Goal: Transaction & Acquisition: Purchase product/service

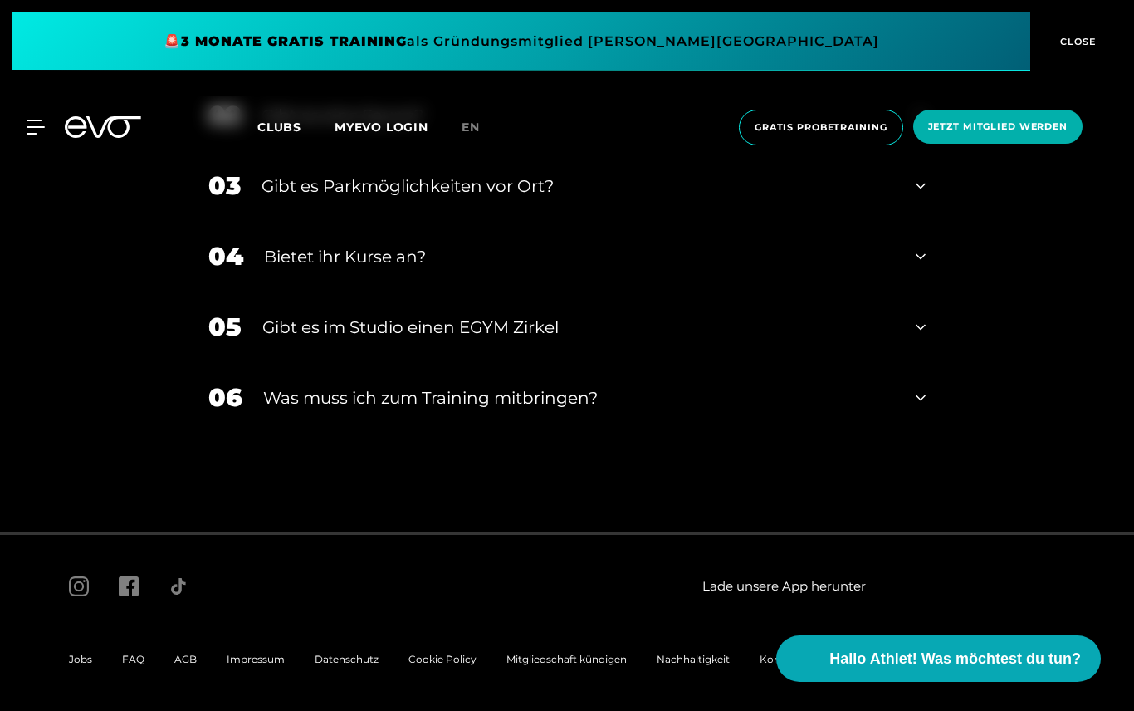
scroll to position [5101, 0]
click at [922, 55] on icon at bounding box center [921, 45] width 10 height 20
click at [925, 125] on icon at bounding box center [921, 115] width 10 height 20
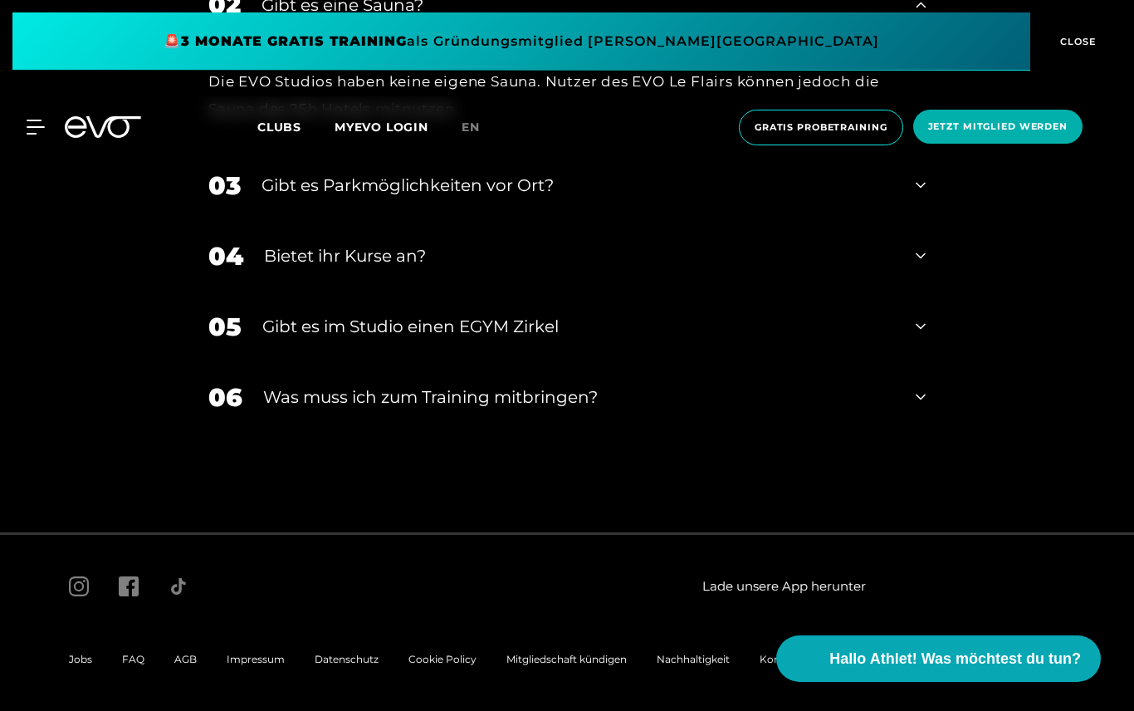
scroll to position [5449, 0]
click at [926, 221] on div "03 Gibt es Parkmöglichkeiten vor Ort?" at bounding box center [567, 185] width 750 height 71
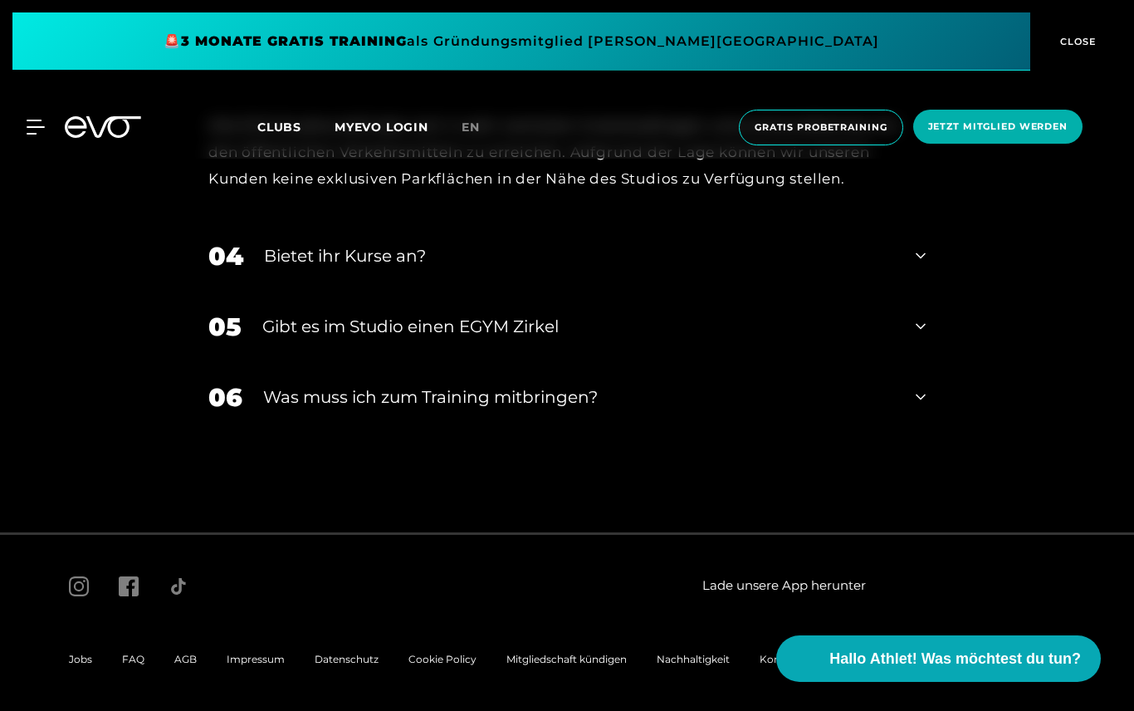
scroll to position [5587, 0]
click at [927, 291] on div "04 Bietet ihr [DEMOGRAPHIC_DATA]?" at bounding box center [567, 256] width 750 height 71
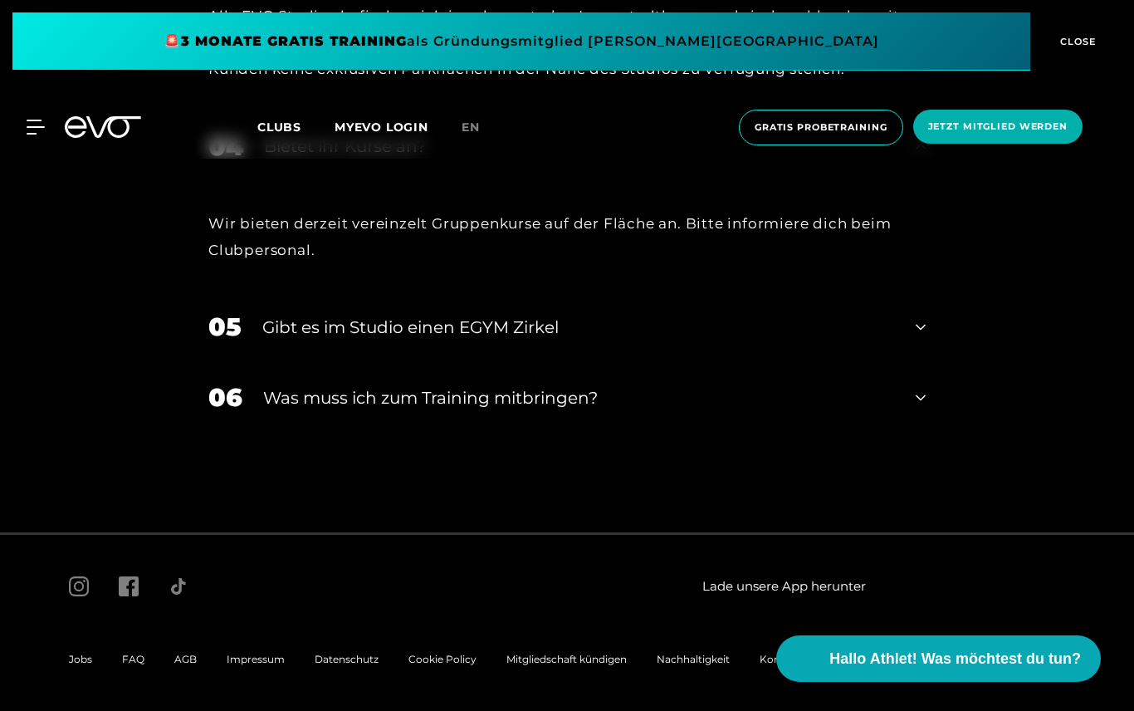
click at [914, 362] on div "05 Gibt es im Studio einen EGYM Zirkel" at bounding box center [567, 326] width 750 height 71
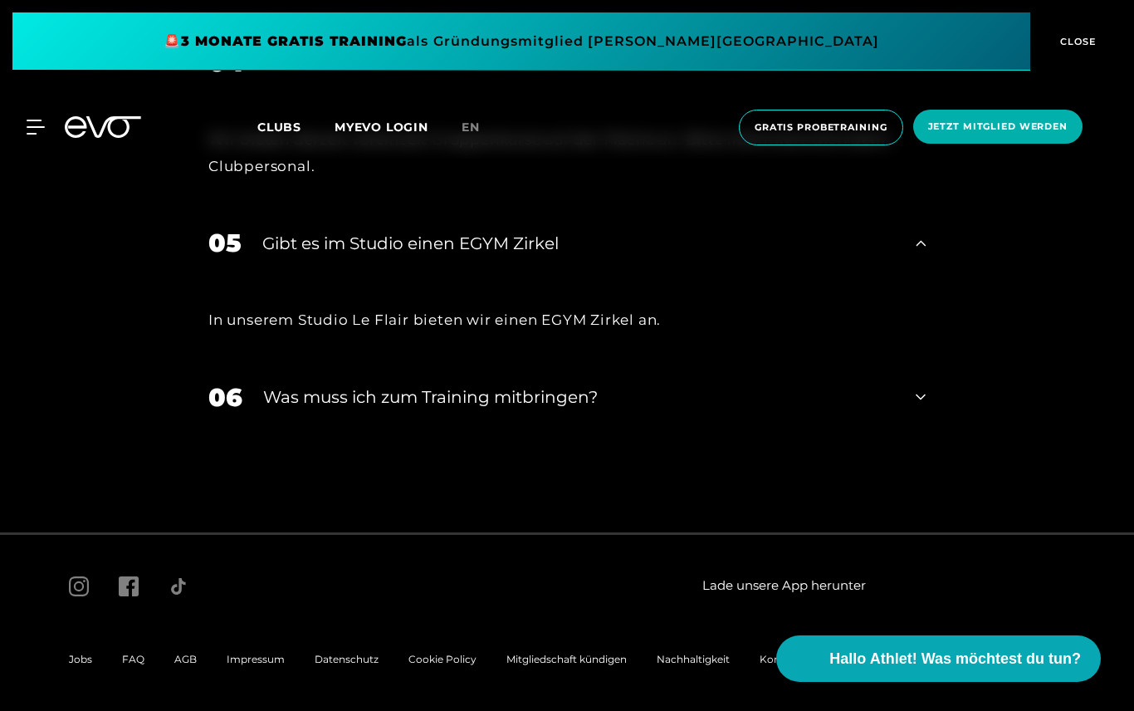
scroll to position [5779, 0]
click at [932, 432] on div "06 Was muss ich zum Training mitbringen?" at bounding box center [567, 397] width 750 height 71
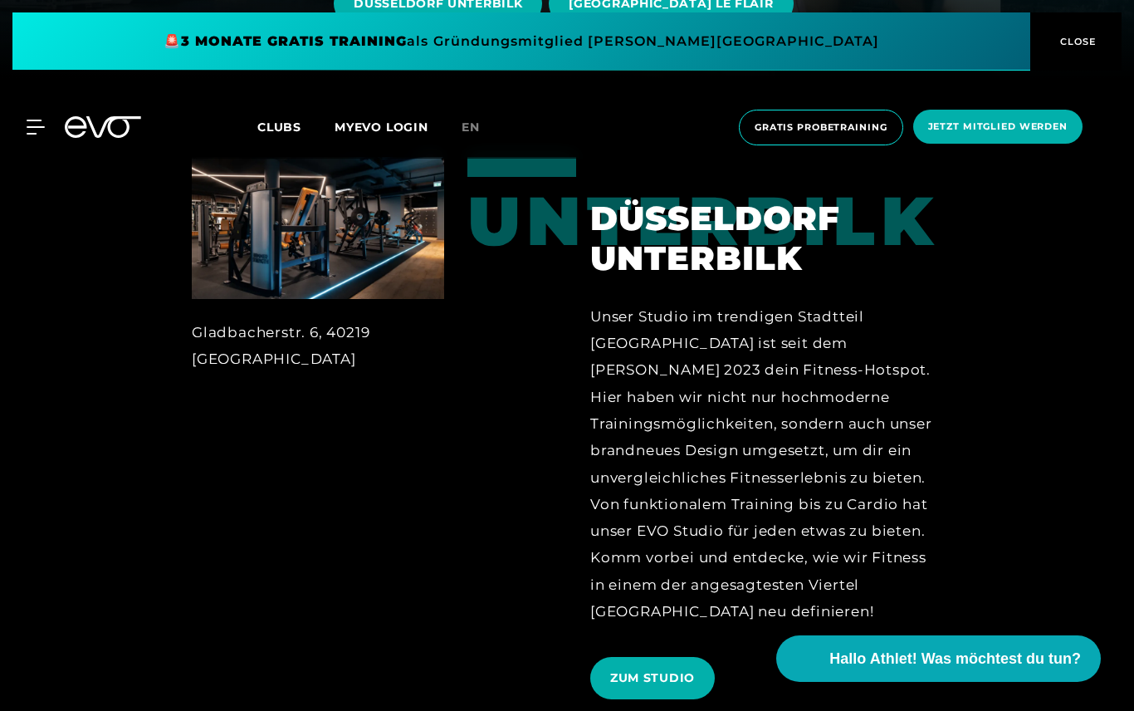
scroll to position [0, 0]
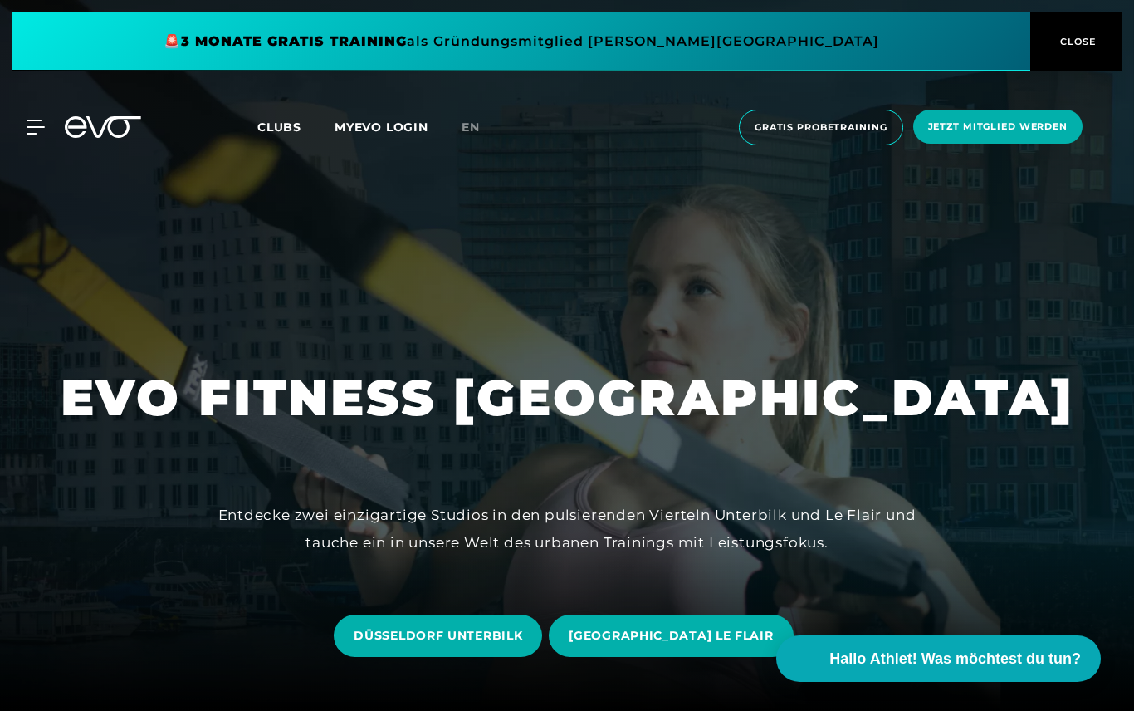
click at [284, 126] on span "Clubs" at bounding box center [279, 127] width 44 height 15
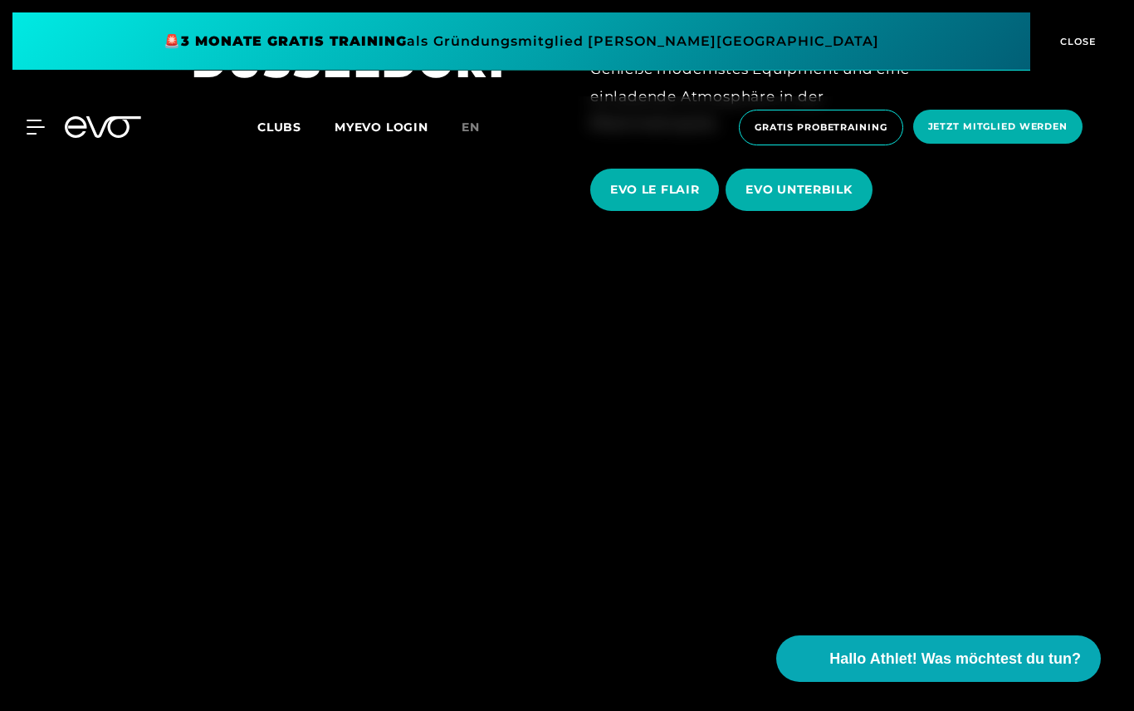
scroll to position [3133, 0]
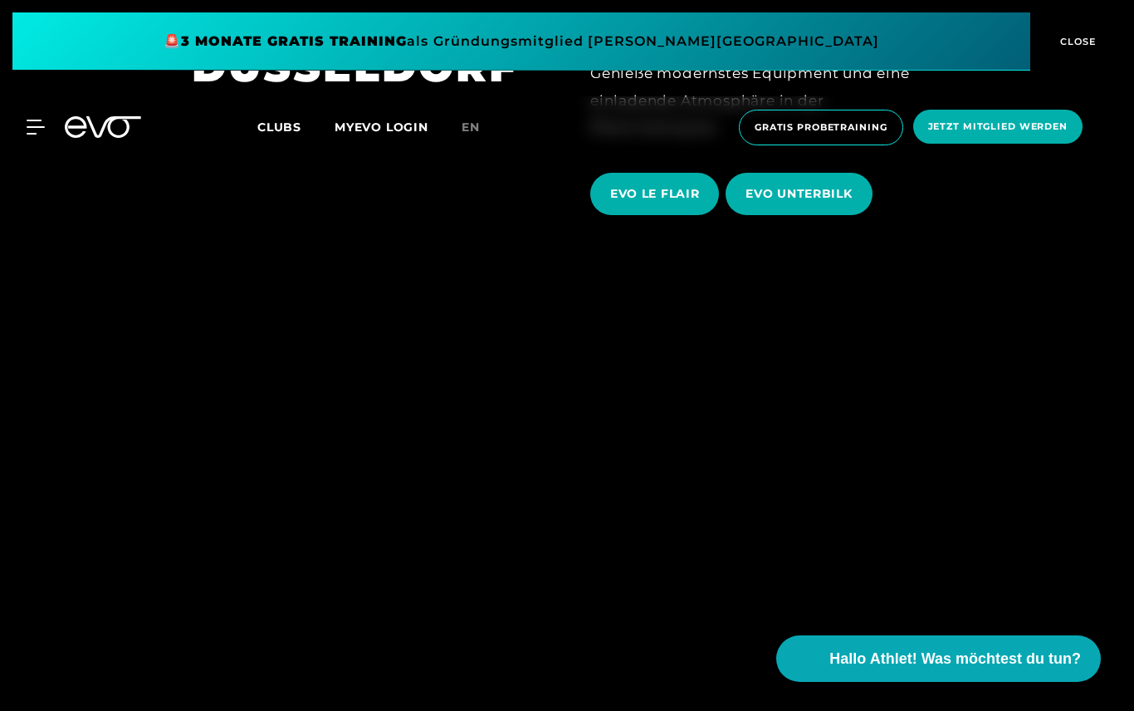
click at [824, 203] on span "EVO UNTERBILK" at bounding box center [798, 193] width 106 height 17
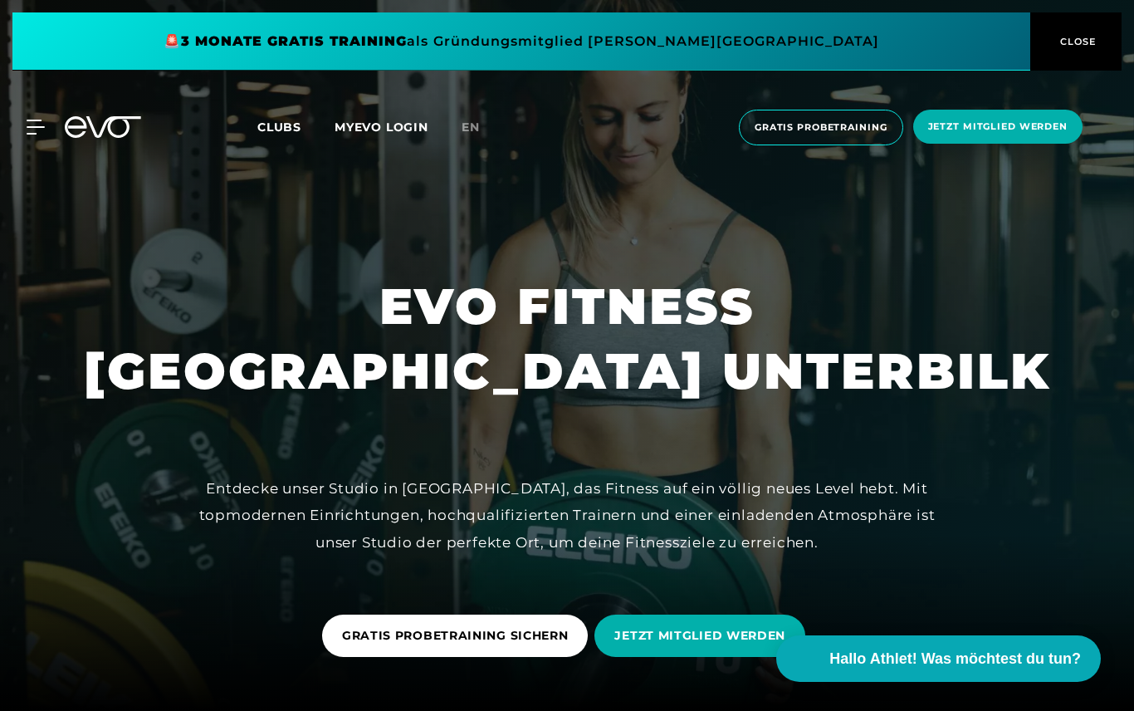
click at [35, 126] on icon at bounding box center [35, 126] width 17 height 13
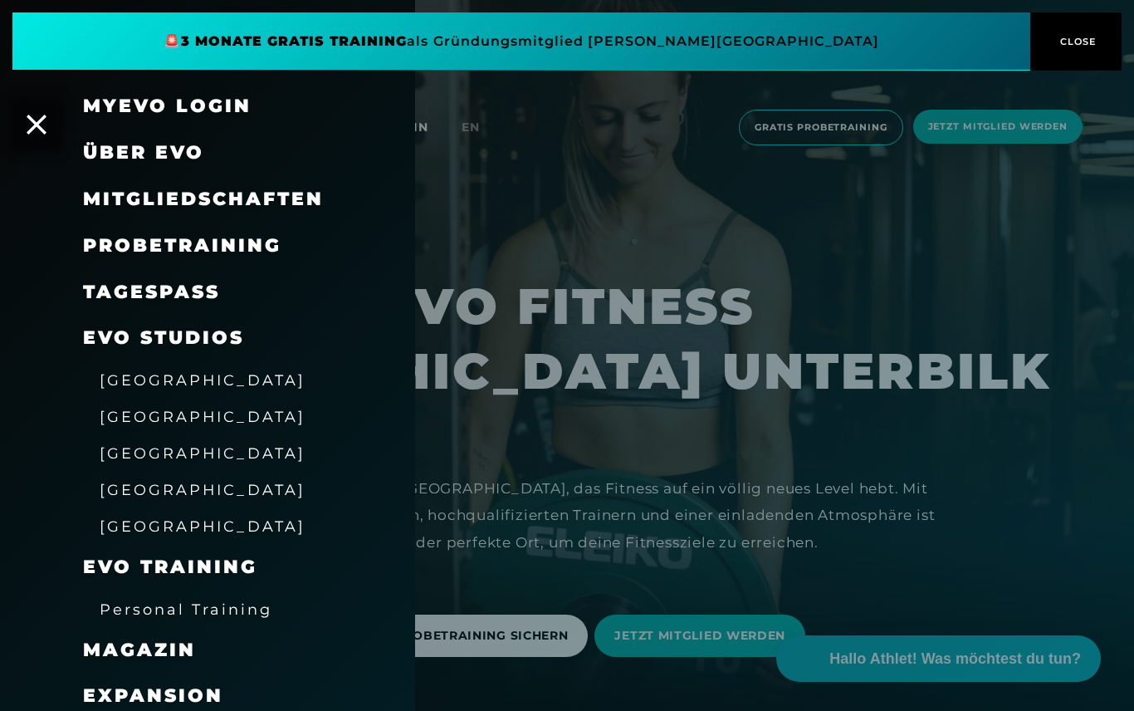
click at [133, 203] on span "Mitgliedschaften" at bounding box center [203, 199] width 241 height 22
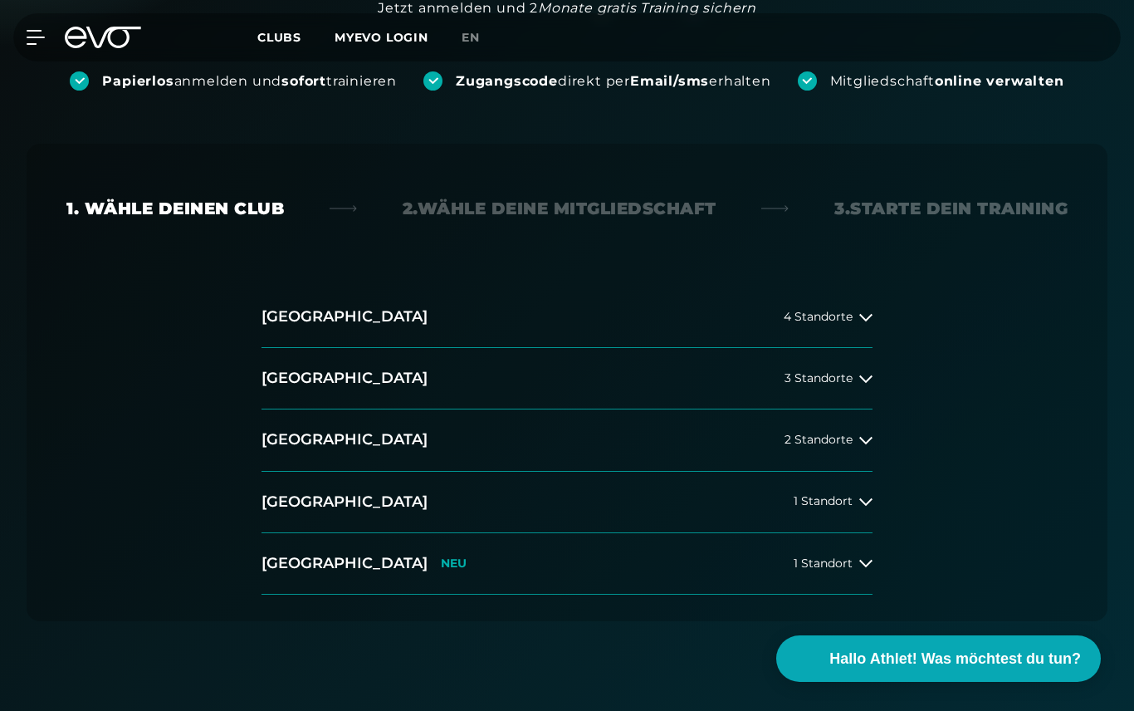
scroll to position [310, 0]
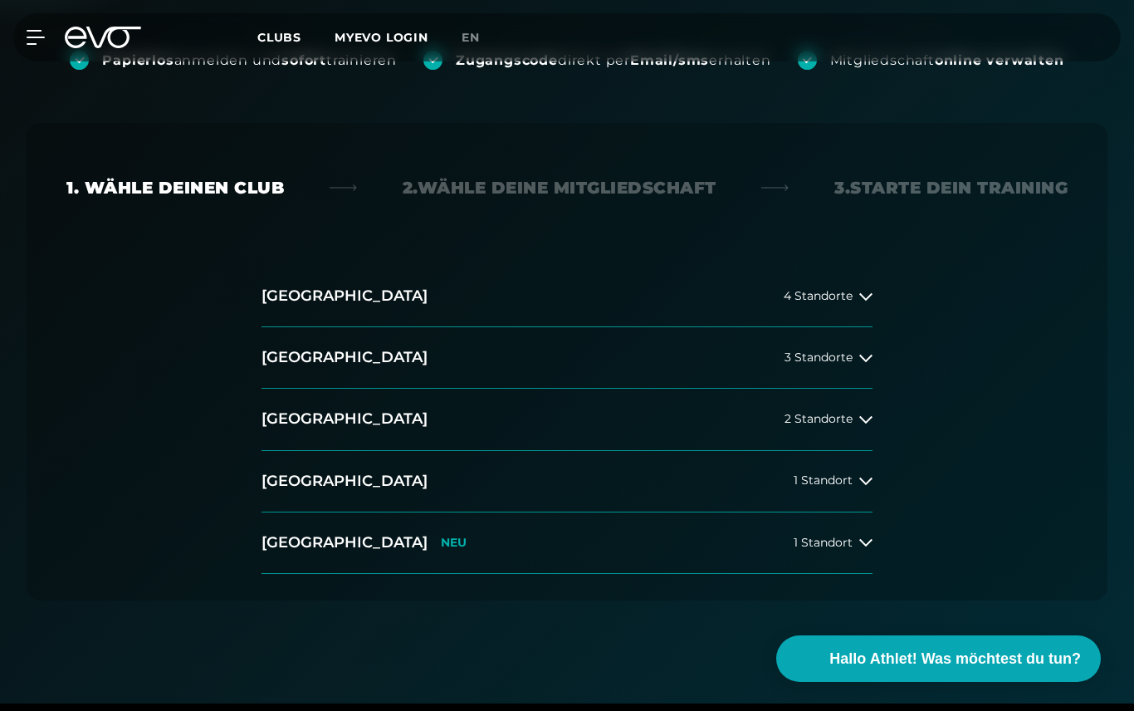
click at [857, 424] on div "2 Standorte" at bounding box center [828, 419] width 88 height 13
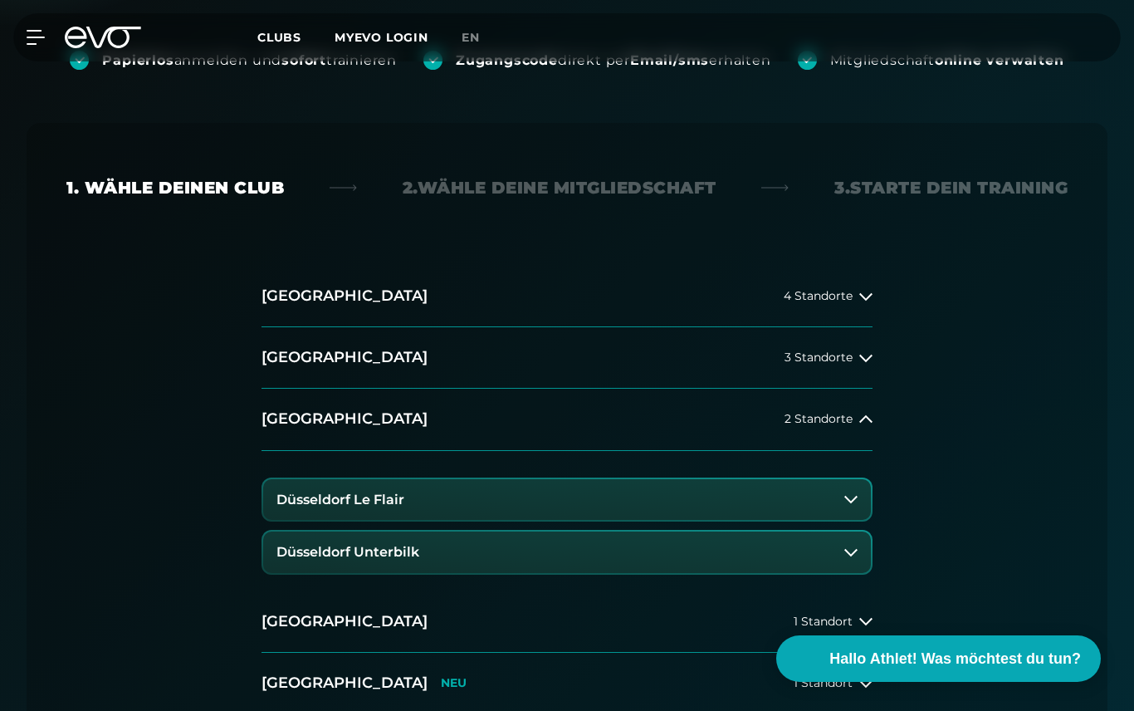
click at [852, 548] on icon at bounding box center [850, 551] width 13 height 13
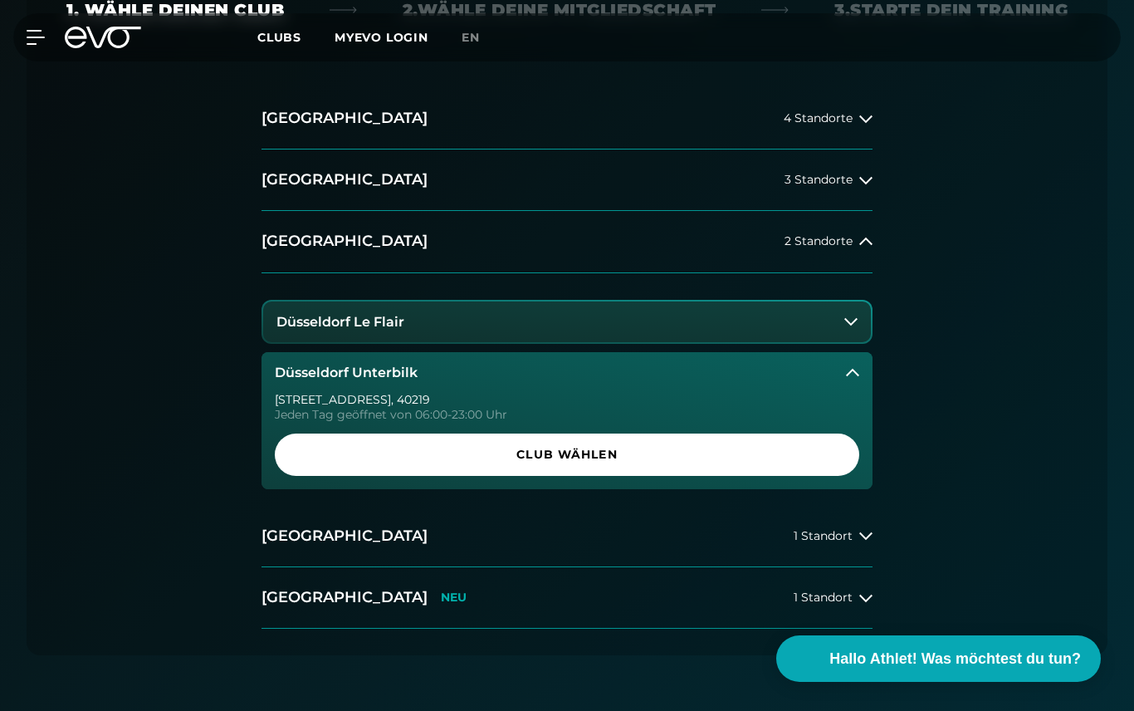
scroll to position [491, 0]
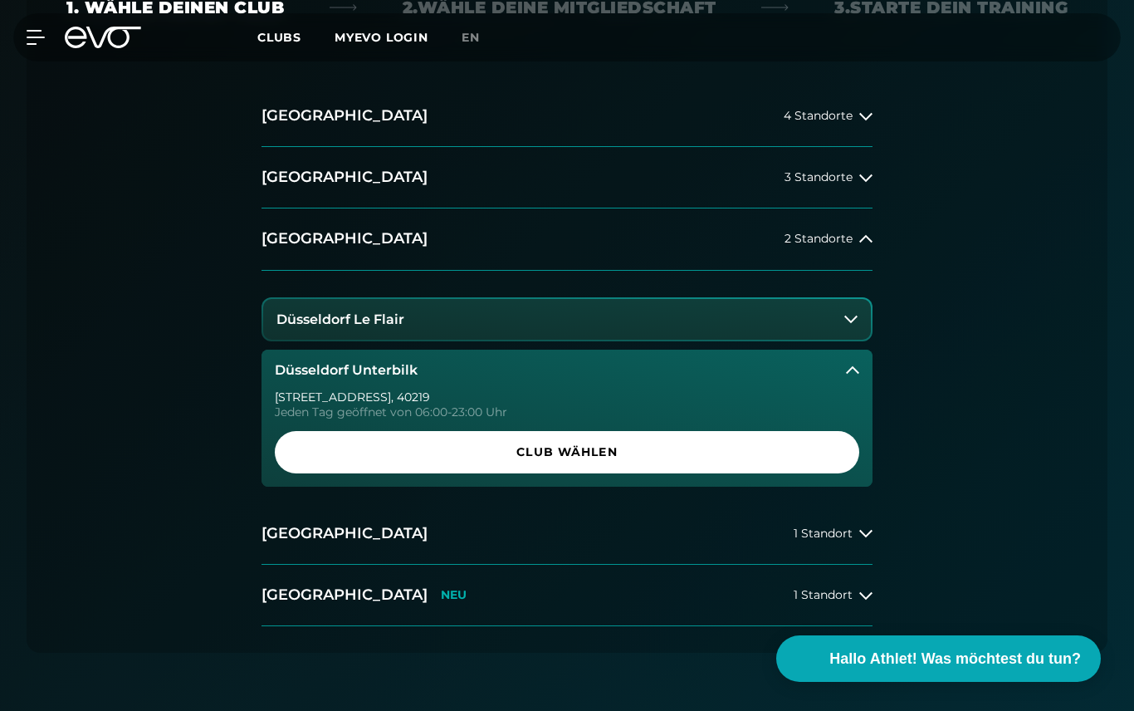
click at [614, 462] on span "Club wählen" at bounding box center [567, 452] width 584 height 42
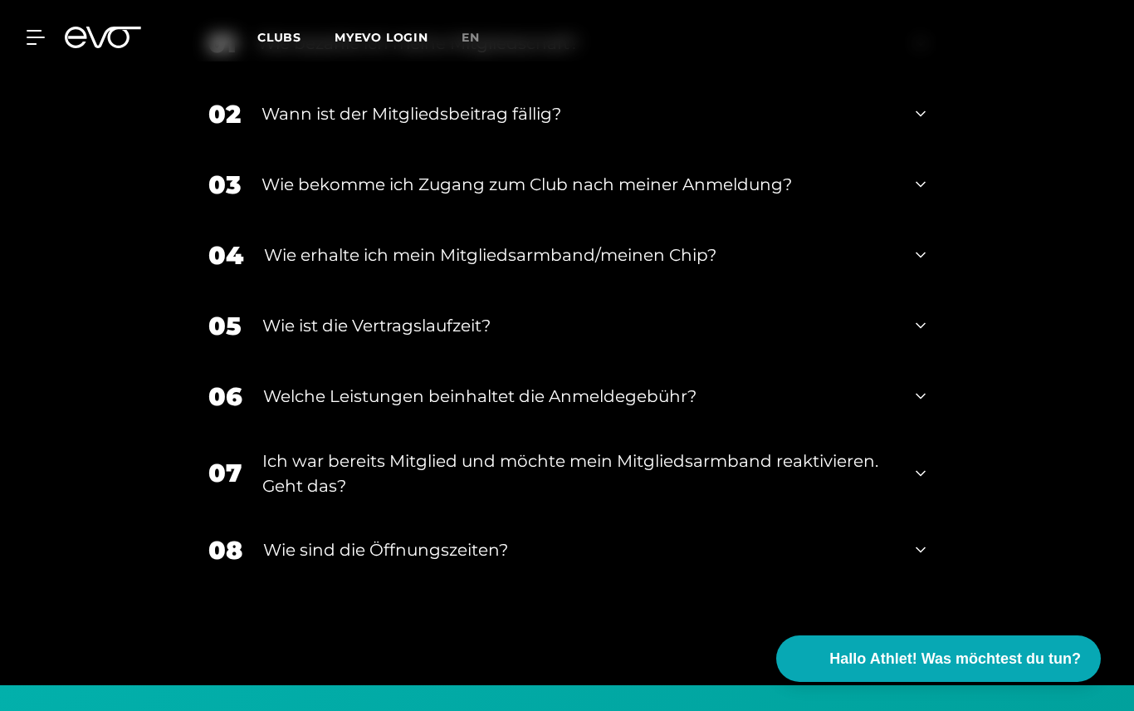
scroll to position [2972, 0]
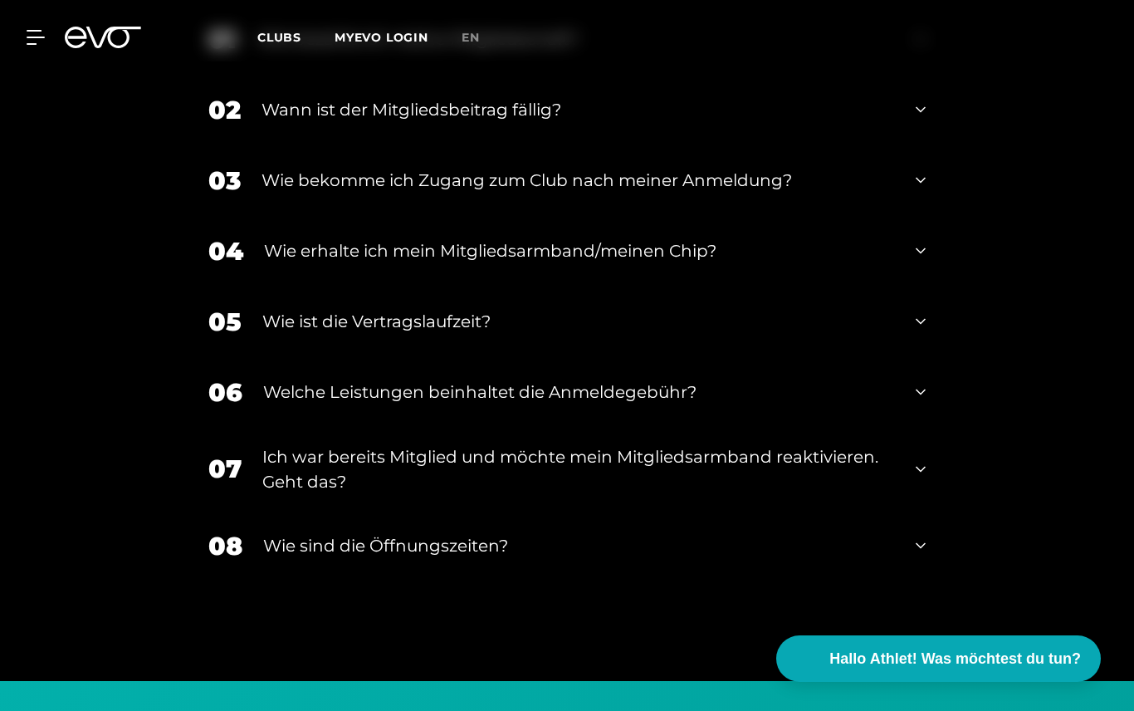
click at [931, 357] on div "05 Wie ist die Vertragslaufzeit?" at bounding box center [567, 321] width 750 height 71
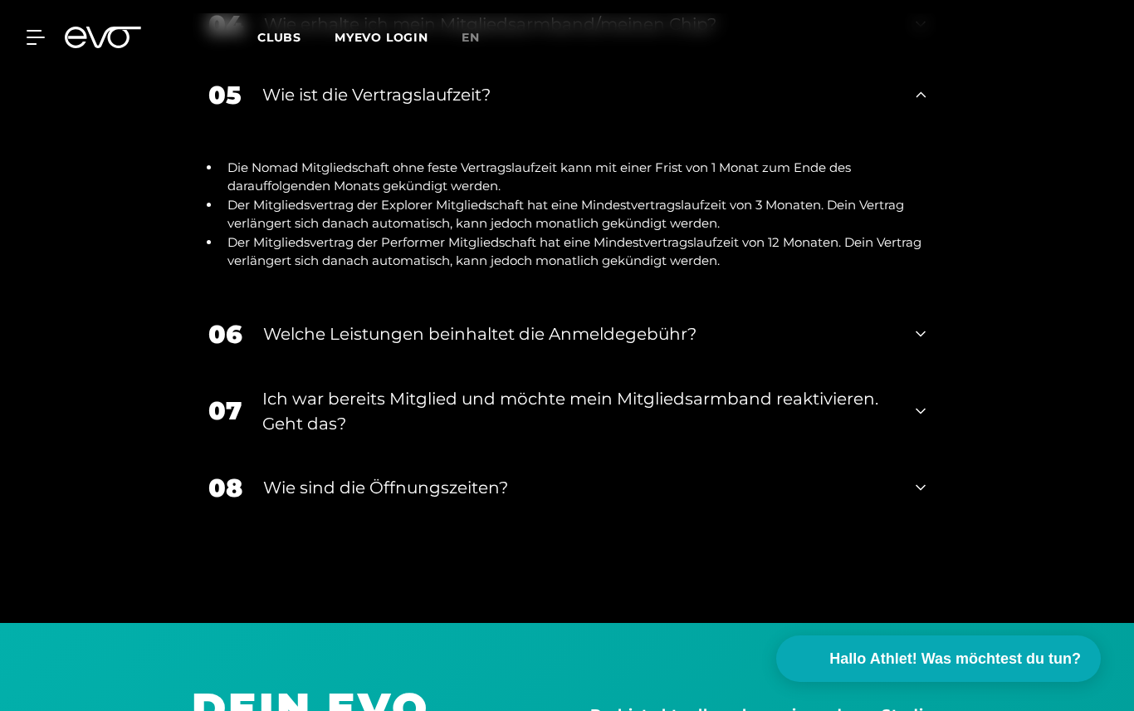
scroll to position [3220, 0]
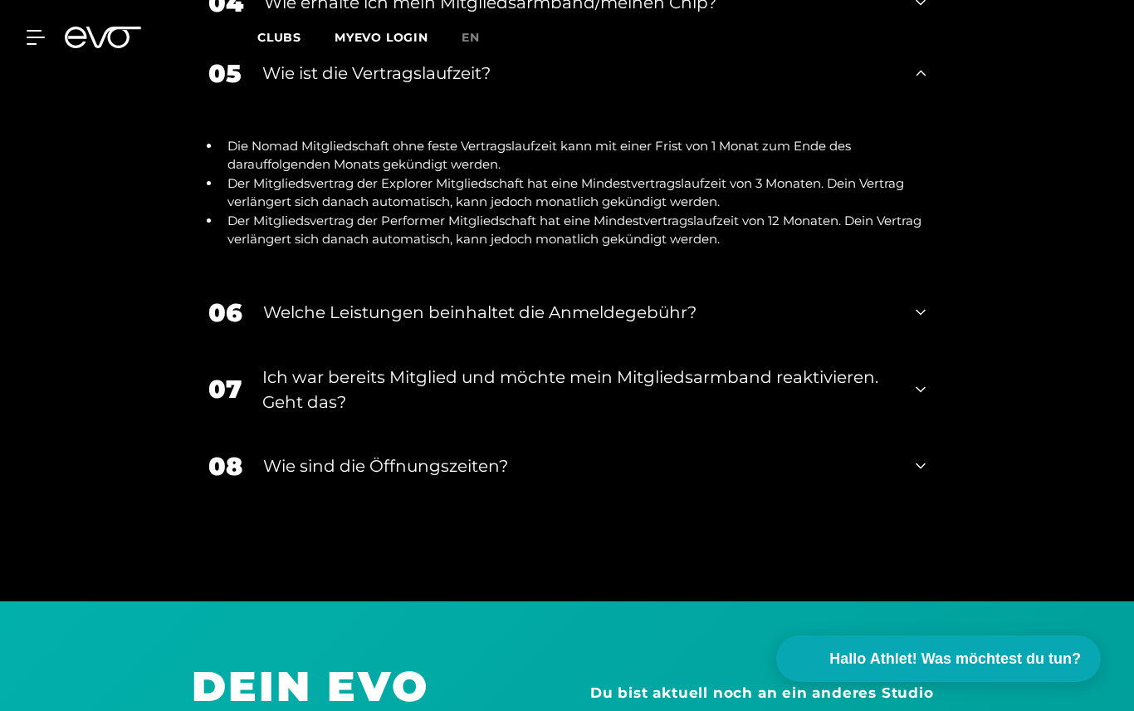
click at [922, 322] on icon at bounding box center [921, 312] width 10 height 20
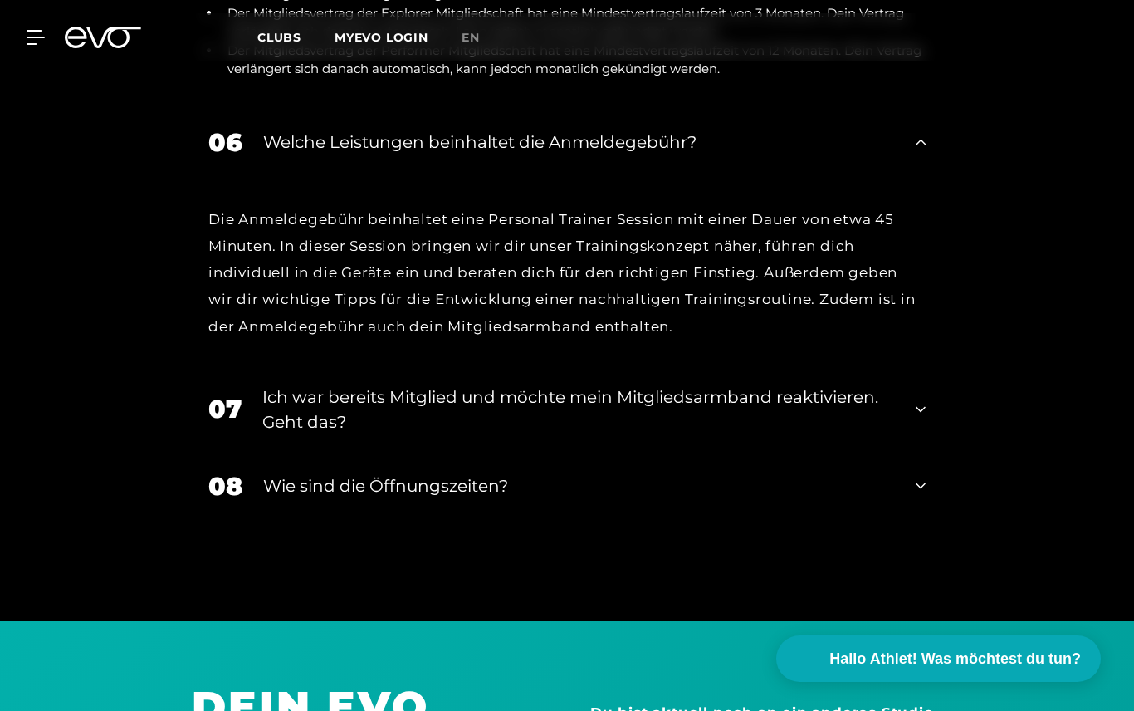
scroll to position [3505, 0]
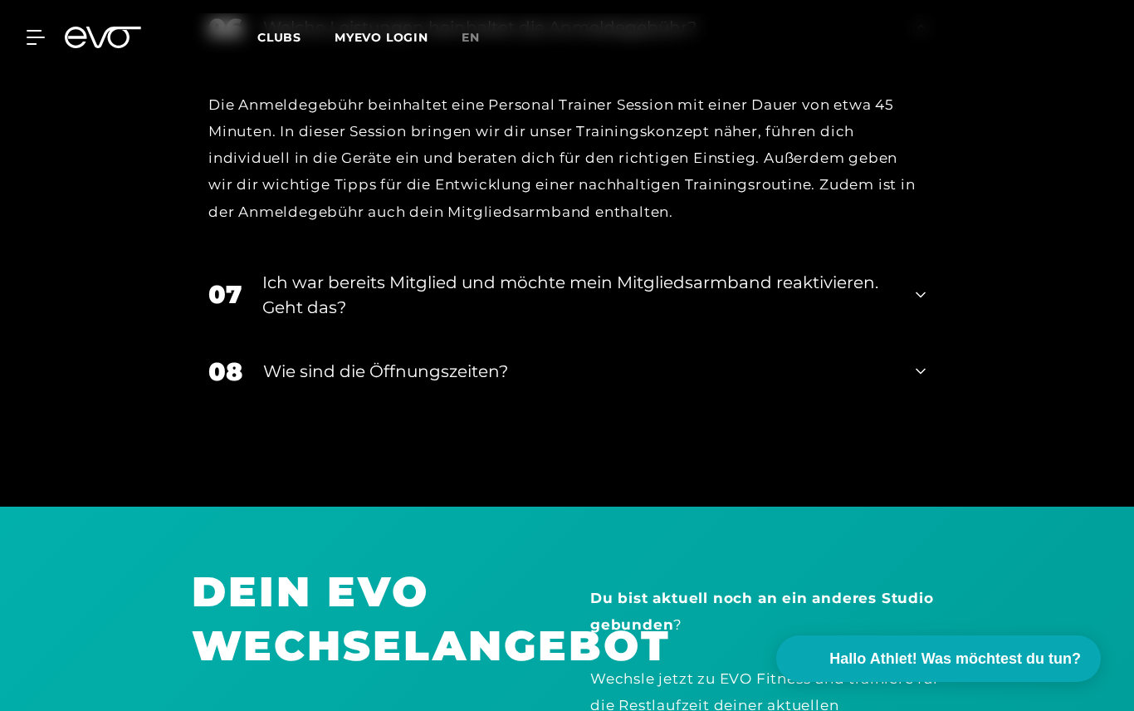
click at [916, 381] on icon at bounding box center [921, 371] width 10 height 20
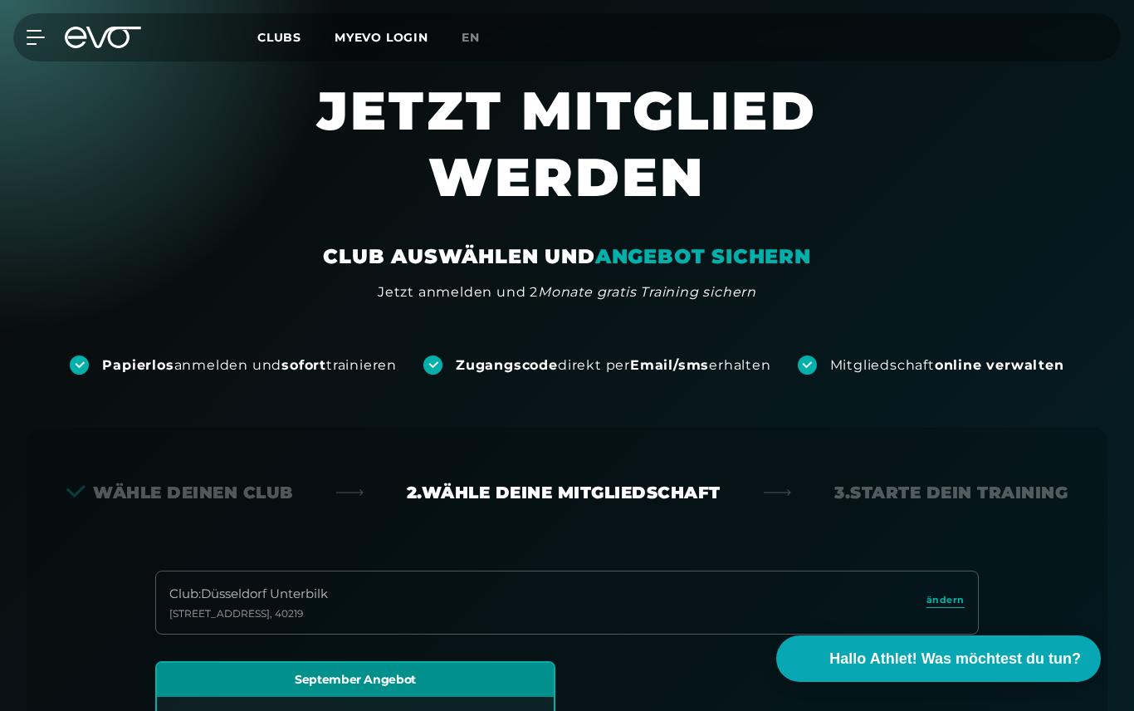
scroll to position [0, 0]
